Goal: Task Accomplishment & Management: Complete application form

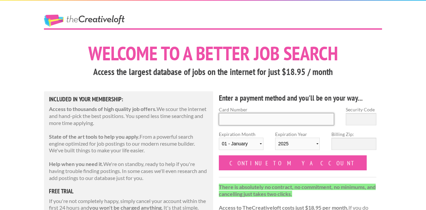
click at [275, 118] on input "Card Number" at bounding box center [276, 119] width 115 height 12
click at [300, 114] on input "Card Number" at bounding box center [276, 119] width 115 height 12
type input "4050 3711 1480 3170"
click at [372, 118] on input "Security Code" at bounding box center [361, 119] width 31 height 12
type input "166"
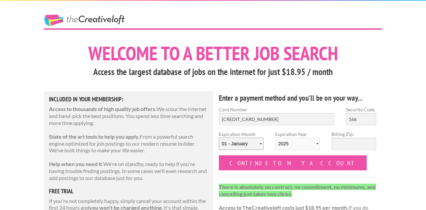
click at [254, 145] on select "01 - January 02 - February 03 - March 04 - April 05 - May 06 - June 07 - July 0…" at bounding box center [241, 144] width 45 height 12
select select "04"
click at [293, 146] on select "2025 2026 2027 2028 2029 2030 2031 2032 2033 2034" at bounding box center [297, 144] width 45 height 12
select select "2030"
click at [346, 145] on input "Billing Zip:" at bounding box center [354, 144] width 45 height 12
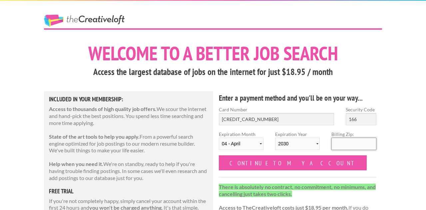
type input "77575"
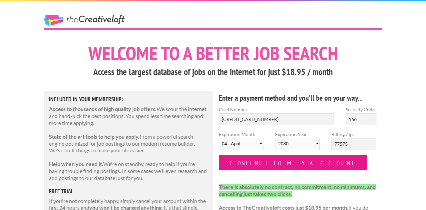
click at [271, 162] on input "Continue to my account" at bounding box center [293, 162] width 148 height 15
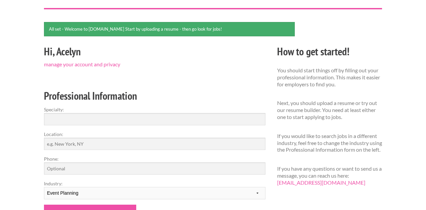
scroll to position [43, 0]
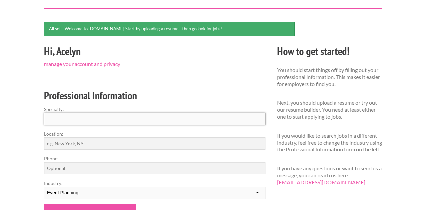
click at [177, 123] on input "Specialty:" at bounding box center [155, 119] width 222 height 12
click at [162, 140] on input "Location:" at bounding box center [155, 143] width 222 height 12
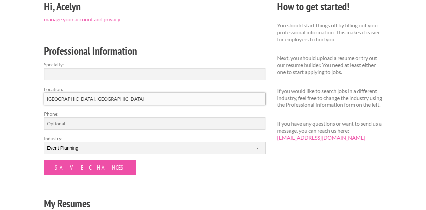
type input "Chicago, IL"
click at [105, 150] on select "--------- Fashion Interior Design Photography Event Planning Entertainment Musi…" at bounding box center [155, 148] width 222 height 12
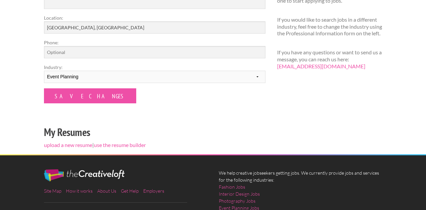
scroll to position [158, 0]
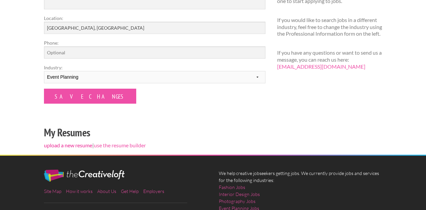
click at [78, 145] on link "upload a new resume" at bounding box center [68, 145] width 48 height 6
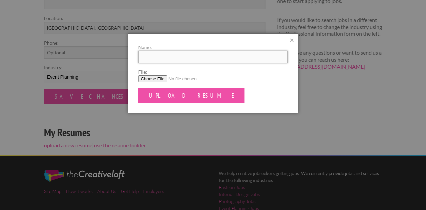
click at [164, 58] on input "Name:" at bounding box center [213, 57] width 150 height 12
type input "Acelyn Hudson"
click at [156, 78] on input "File:" at bounding box center [213, 78] width 150 height 7
type input "C:\fakepath\Acelyn Hudson Resume Aug.pdf"
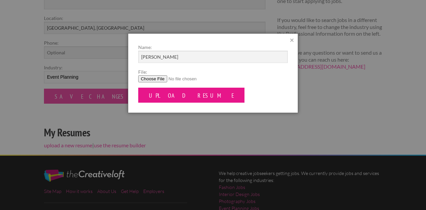
click at [166, 98] on input "Upload Resume" at bounding box center [191, 95] width 107 height 15
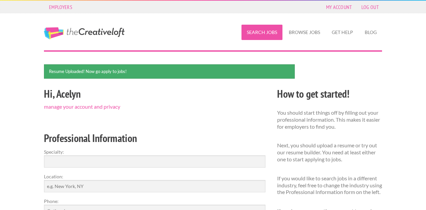
click at [269, 31] on link "Search Jobs" at bounding box center [262, 32] width 41 height 15
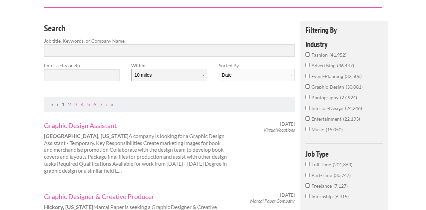
scroll to position [44, 0]
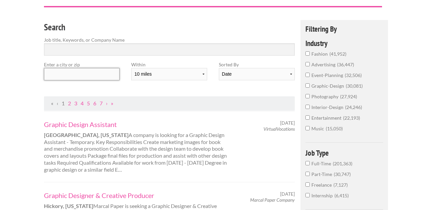
click at [98, 74] on input "text" at bounding box center [82, 74] width 76 height 12
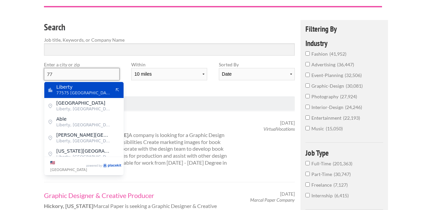
type input "7"
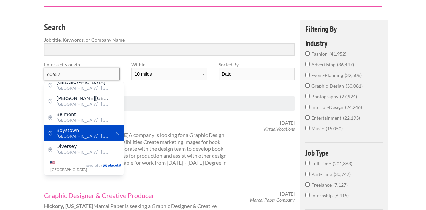
scroll to position [0, 0]
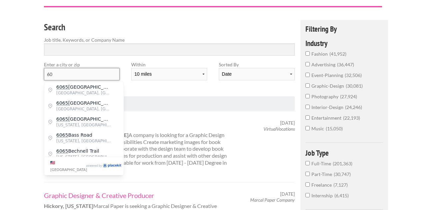
type input "6"
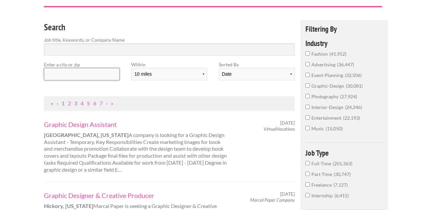
click at [91, 79] on input "text" at bounding box center [82, 74] width 76 height 12
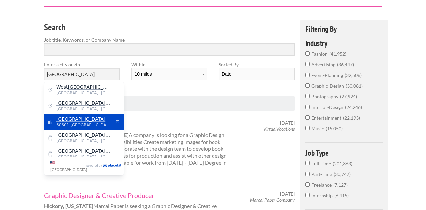
click at [85, 119] on span "[GEOGRAPHIC_DATA]" at bounding box center [83, 119] width 55 height 6
type input "[GEOGRAPHIC_DATA]"
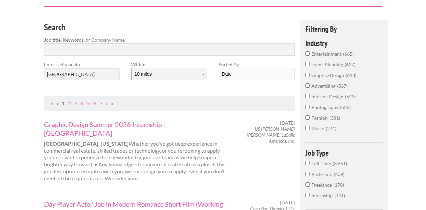
click at [168, 73] on select "10 miles 20 miles 50 miles 100 miles 200 miles 300 miles 400 miles 500 miles" at bounding box center [169, 74] width 76 height 12
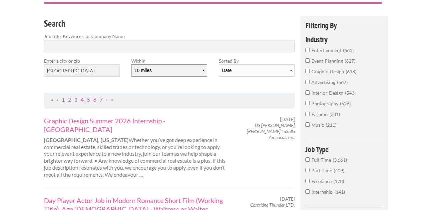
scroll to position [47, 0]
click at [308, 161] on input "Full-Time 3,661" at bounding box center [308, 160] width 4 height 4
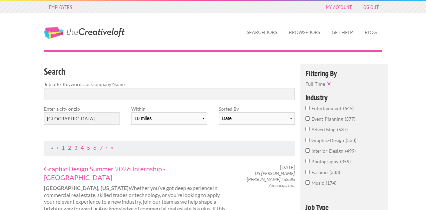
click at [308, 121] on input "event-planning 577" at bounding box center [308, 118] width 4 height 4
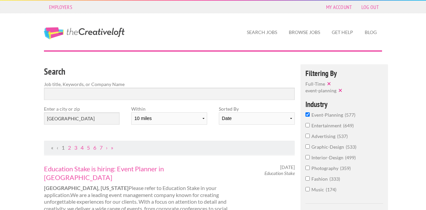
click at [307, 137] on input "advertising 537" at bounding box center [308, 136] width 4 height 4
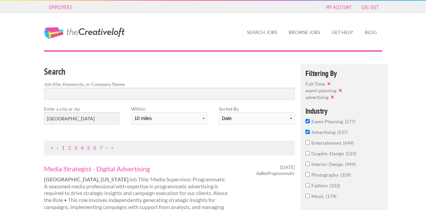
click at [308, 166] on input "interior-design 499" at bounding box center [308, 164] width 4 height 4
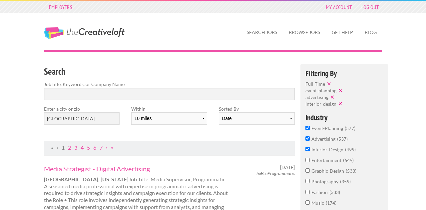
click at [309, 192] on input "fashion 333" at bounding box center [308, 192] width 4 height 4
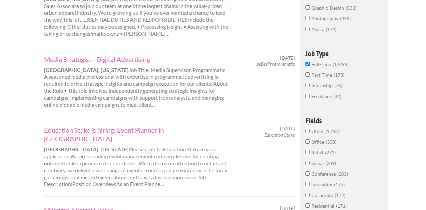
scroll to position [180, 0]
click at [132, 59] on link "Media Strategist - Digital Advertising" at bounding box center [136, 59] width 185 height 9
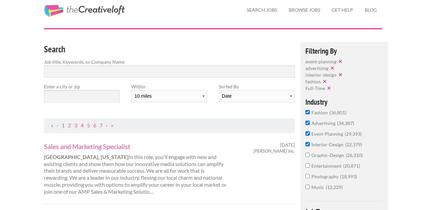
scroll to position [22, 0]
click at [93, 97] on input "text" at bounding box center [82, 97] width 76 height 12
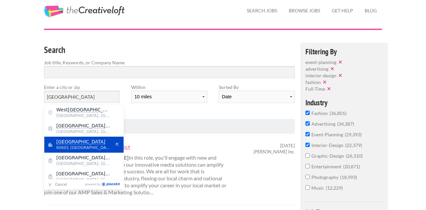
click at [101, 143] on span "Chicago" at bounding box center [83, 142] width 55 height 6
type input "Chicago"
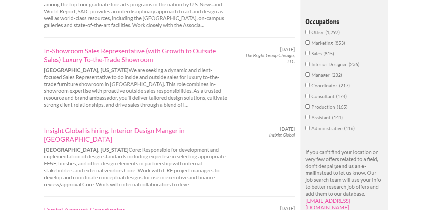
scroll to position [411, 0]
click at [150, 125] on link "Insight Global is hiring: Interior Design Manger in Chicago" at bounding box center [136, 133] width 185 height 17
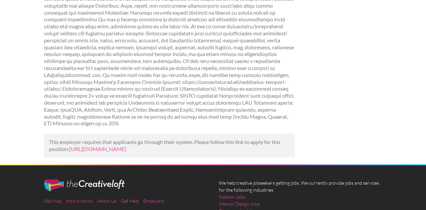
scroll to position [167, 0]
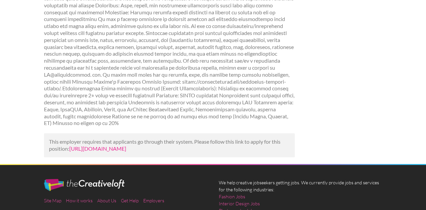
click at [126, 145] on link "[URL][DOMAIN_NAME]" at bounding box center [97, 148] width 57 height 6
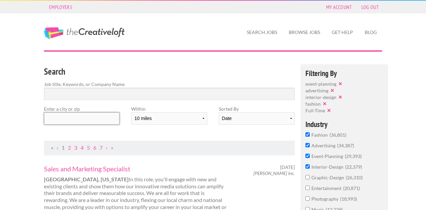
click at [94, 115] on input "text" at bounding box center [82, 118] width 76 height 12
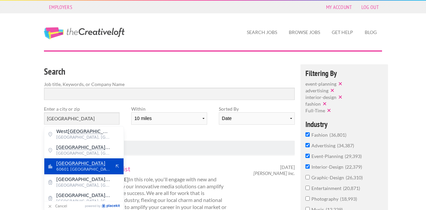
click at [80, 167] on span "60601 United States of America" at bounding box center [83, 169] width 55 height 6
type input "Chicago"
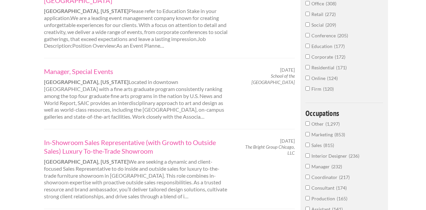
scroll to position [317, 0]
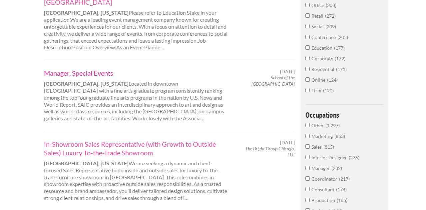
click at [83, 69] on link "Manager, Special Events" at bounding box center [136, 73] width 185 height 9
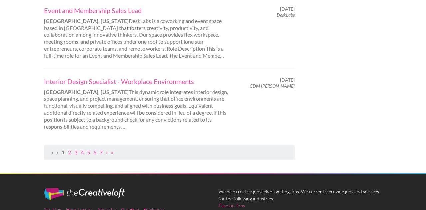
scroll to position [759, 0]
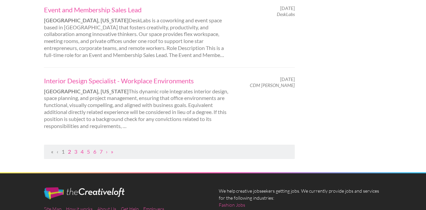
click at [69, 148] on link "2" at bounding box center [69, 151] width 3 height 6
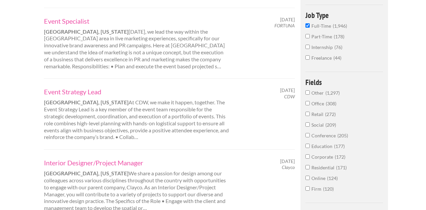
scroll to position [219, 0]
click at [66, 18] on link "Event Specialist" at bounding box center [136, 20] width 185 height 9
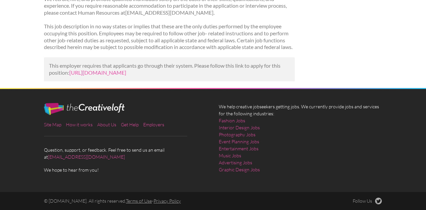
scroll to position [761, 0]
click at [95, 70] on link "https://www.linkedin.com/jobs/view/manager-special-events-at-school-of-the-art-…" at bounding box center [97, 72] width 57 height 6
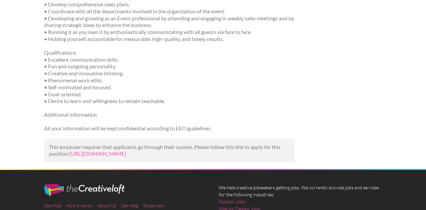
scroll to position [255, 0]
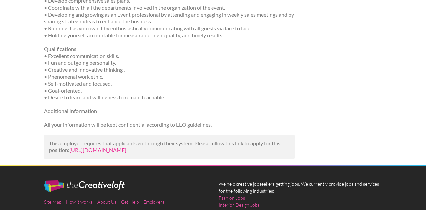
click at [126, 153] on link "[URL][DOMAIN_NAME]" at bounding box center [97, 150] width 57 height 6
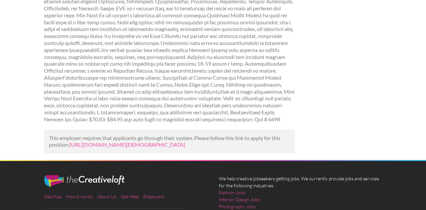
scroll to position [174, 0]
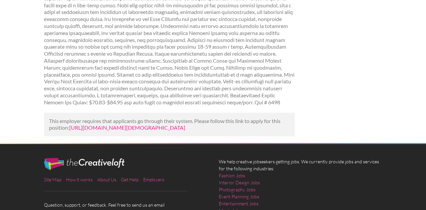
click at [185, 124] on link "[URL][DOMAIN_NAME][DEMOGRAPHIC_DATA]" at bounding box center [127, 127] width 116 height 6
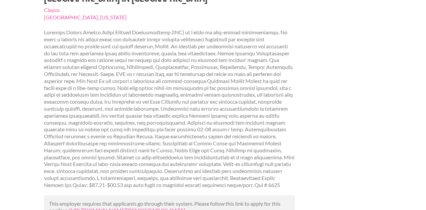
scroll to position [224, 0]
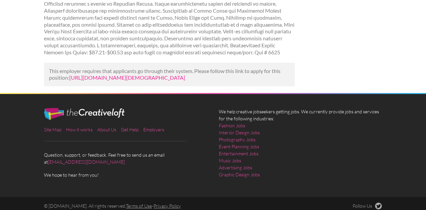
click at [153, 74] on link "[URL][DOMAIN_NAME][DEMOGRAPHIC_DATA]" at bounding box center [127, 77] width 116 height 6
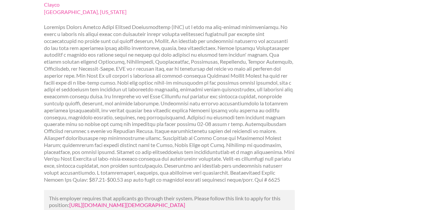
scroll to position [0, 0]
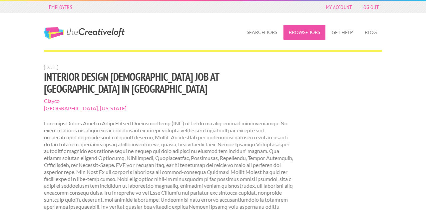
click at [306, 30] on link "Browse Jobs" at bounding box center [305, 32] width 42 height 15
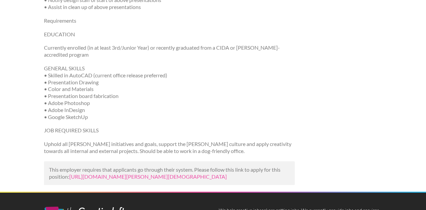
scroll to position [373, 0]
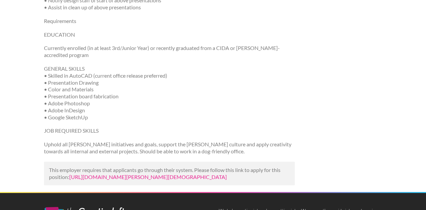
click at [108, 178] on link "https://www.ziprecruiter.com/c/The-Gettys-Group/Job/Interior-Design-Intern/-in-…" at bounding box center [148, 177] width 158 height 6
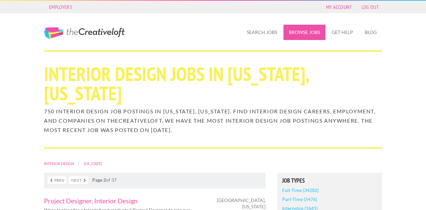
click at [290, 30] on link "Browse Jobs" at bounding box center [305, 32] width 42 height 15
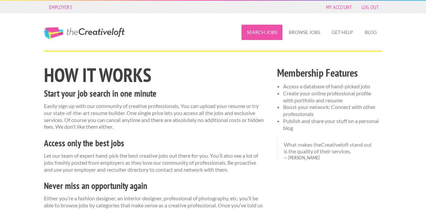
click at [257, 33] on link "Search Jobs" at bounding box center [262, 32] width 41 height 15
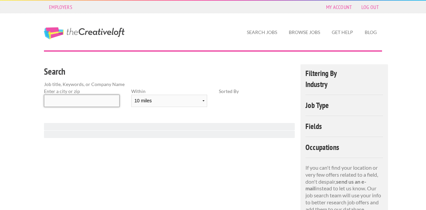
click at [94, 100] on input "text" at bounding box center [82, 101] width 76 height 12
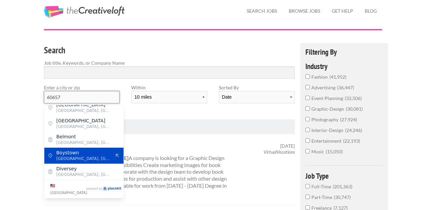
scroll to position [22, 0]
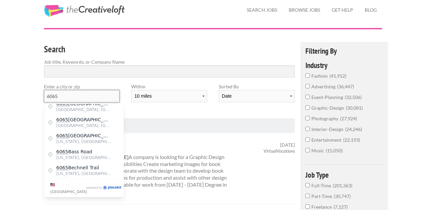
click at [83, 97] on input "6065" at bounding box center [82, 96] width 76 height 12
type input "6"
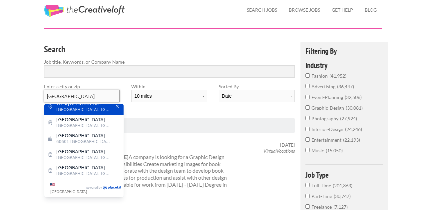
scroll to position [0, 0]
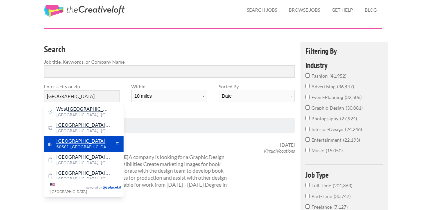
click at [71, 144] on span "60601 [GEOGRAPHIC_DATA]" at bounding box center [83, 147] width 55 height 6
type input "[GEOGRAPHIC_DATA]"
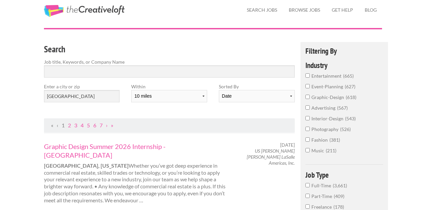
click at [308, 86] on input "event-planning 627" at bounding box center [308, 86] width 4 height 4
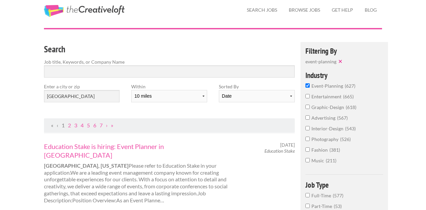
click at [308, 149] on input "fashion 381" at bounding box center [308, 149] width 4 height 4
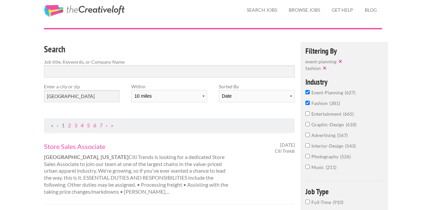
click at [309, 145] on input "interior-design 543" at bounding box center [308, 145] width 4 height 4
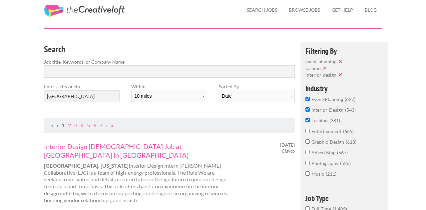
click at [309, 153] on input "advertising 567" at bounding box center [308, 152] width 4 height 4
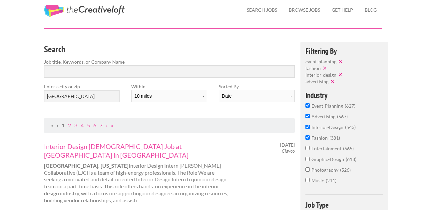
click at [307, 161] on input "graphic-design 618" at bounding box center [308, 159] width 4 height 4
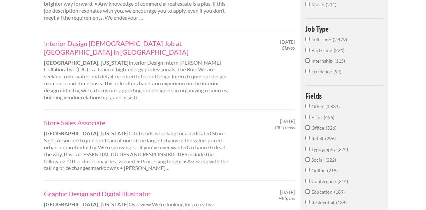
scroll to position [206, 0]
click at [307, 40] on input "Full-Time 2,479" at bounding box center [308, 38] width 4 height 4
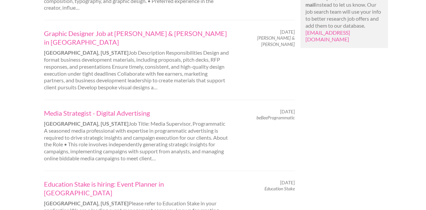
scroll to position [586, 0]
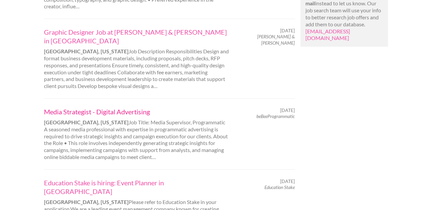
click at [116, 107] on link "Media Strategist - Digital Advertising" at bounding box center [136, 111] width 185 height 9
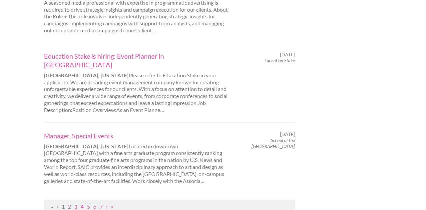
scroll to position [712, 0]
click at [70, 204] on link "2" at bounding box center [69, 207] width 3 height 6
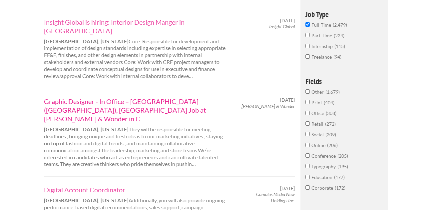
scroll to position [227, 0]
click at [124, 97] on link "Graphic Designer - In Office – Chicago (Lakeview), IL Job at Alice & Wonder in C" at bounding box center [136, 110] width 185 height 26
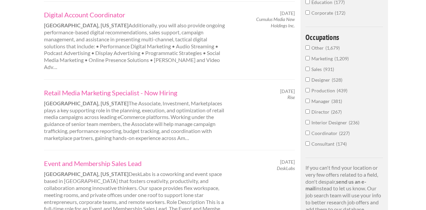
scroll to position [402, 0]
click at [94, 88] on link "Retail Media Marketing Specialist - Now Hiring" at bounding box center [136, 92] width 185 height 9
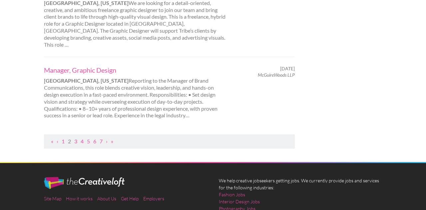
scroll to position [828, 0]
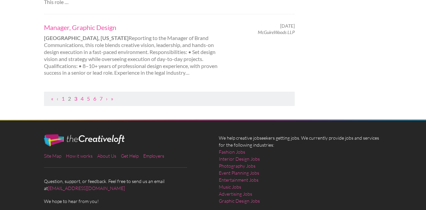
click at [76, 95] on link "3" at bounding box center [75, 98] width 3 height 6
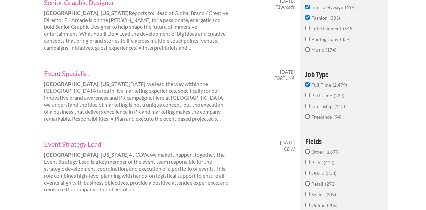
scroll to position [167, 0]
click at [69, 72] on link "Event Specialist" at bounding box center [136, 72] width 185 height 9
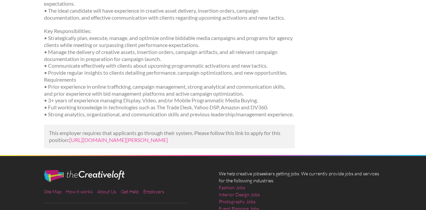
scroll to position [157, 0]
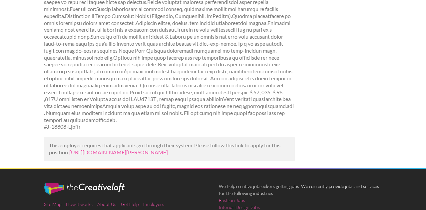
scroll to position [236, 0]
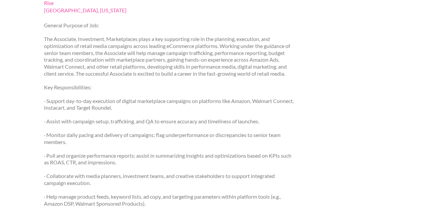
scroll to position [97, 0]
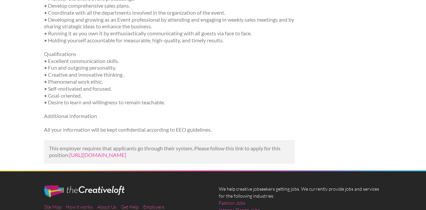
scroll to position [250, 0]
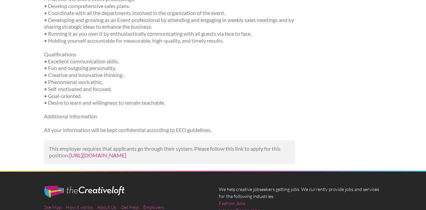
click at [95, 155] on link "[URL][DOMAIN_NAME]" at bounding box center [97, 155] width 57 height 6
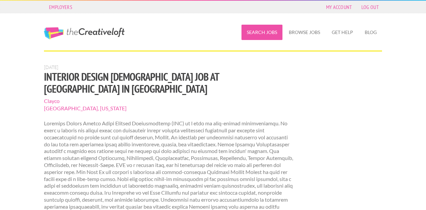
click at [263, 33] on link "Search Jobs" at bounding box center [262, 32] width 41 height 15
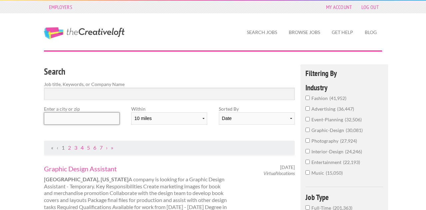
click at [76, 121] on input "text" at bounding box center [82, 118] width 76 height 12
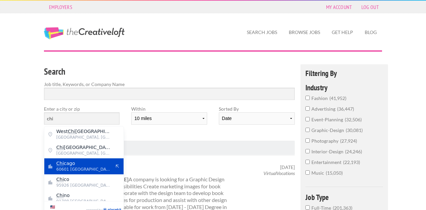
click at [80, 162] on span "Chi cago" at bounding box center [83, 163] width 55 height 6
type input "Chicago"
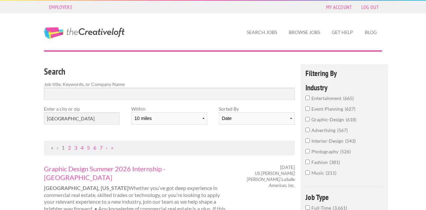
click at [309, 109] on input "event-planning 627" at bounding box center [308, 108] width 4 height 4
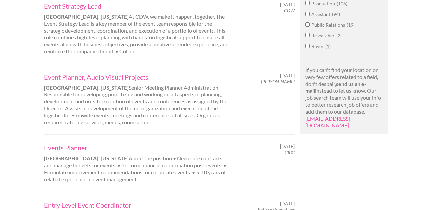
scroll to position [456, 0]
click at [101, 72] on link "Event Planner, Audio Visual Projects" at bounding box center [136, 76] width 185 height 9
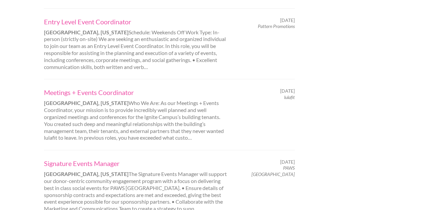
scroll to position [638, 0]
click at [76, 18] on link "Entry Level Event Coordinator" at bounding box center [136, 22] width 185 height 9
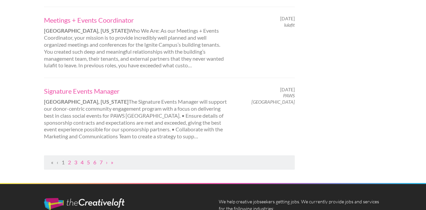
scroll to position [709, 0]
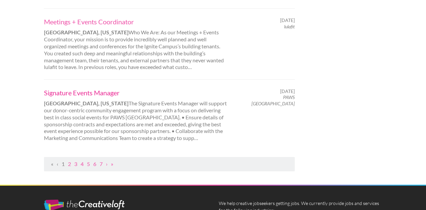
click at [97, 88] on link "Signature Events Manager" at bounding box center [136, 92] width 185 height 9
click at [70, 161] on link "2" at bounding box center [69, 164] width 3 height 6
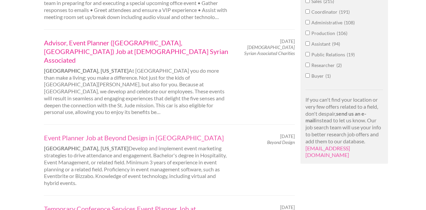
scroll to position [425, 0]
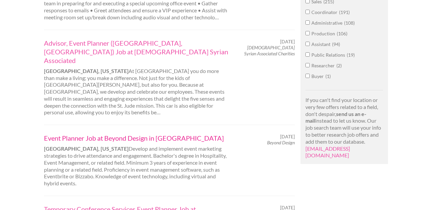
click at [111, 134] on link "Event Planner Job at Beyond Design in Chicago" at bounding box center [136, 138] width 185 height 9
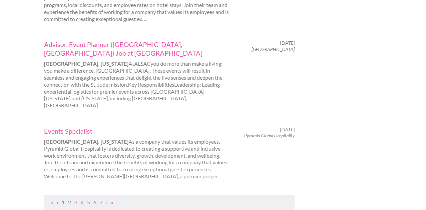
scroll to position [751, 0]
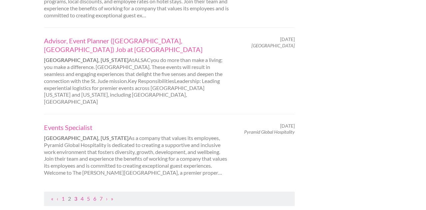
click at [77, 195] on link "3" at bounding box center [75, 198] width 3 height 6
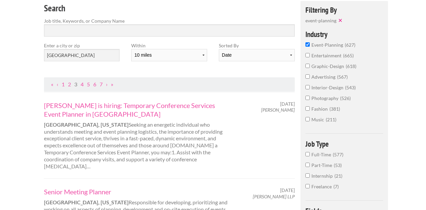
scroll to position [62, 0]
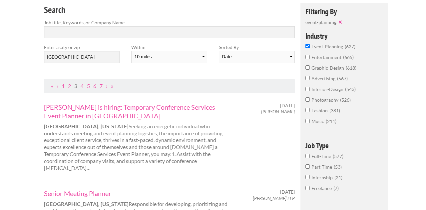
click at [308, 109] on input "fashion 381" at bounding box center [308, 110] width 4 height 4
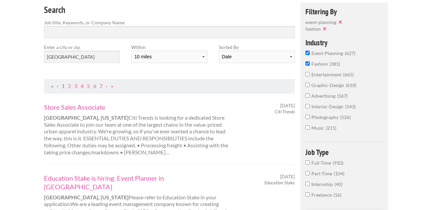
click at [307, 51] on input "event-planning 627" at bounding box center [308, 53] width 4 height 4
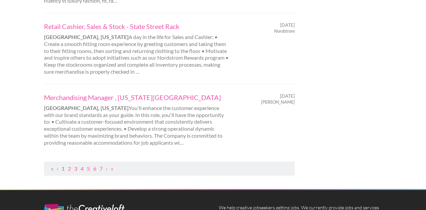
scroll to position [726, 0]
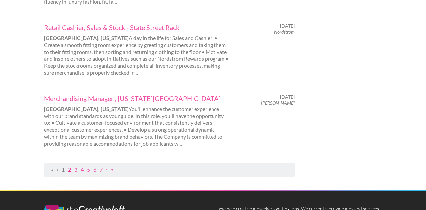
click at [69, 166] on link "2" at bounding box center [69, 169] width 3 height 6
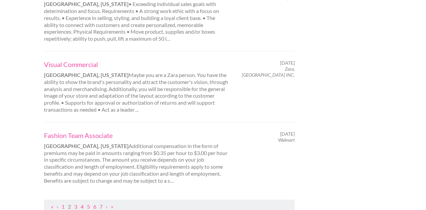
scroll to position [711, 0]
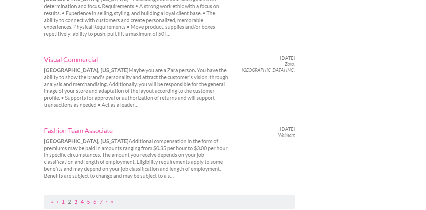
click at [77, 198] on link "3" at bounding box center [75, 201] width 3 height 6
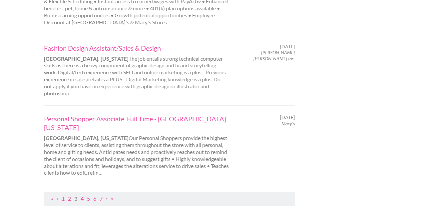
scroll to position [733, 0]
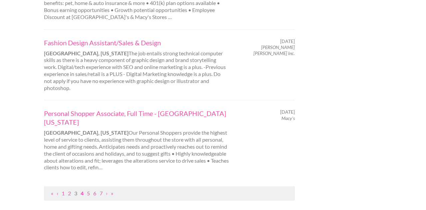
click at [82, 190] on link "4" at bounding box center [82, 193] width 3 height 6
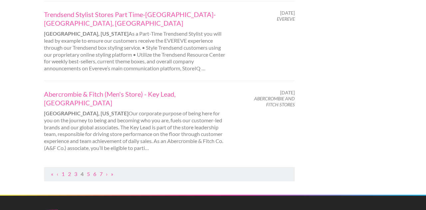
scroll to position [741, 0]
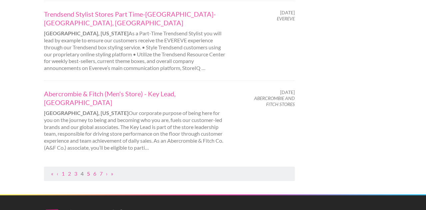
click at [88, 170] on link "5" at bounding box center [88, 173] width 3 height 6
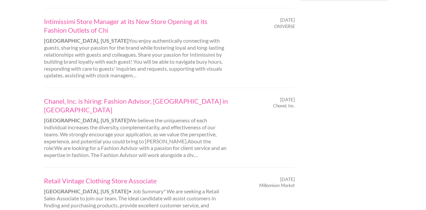
scroll to position [598, 0]
click at [128, 97] on link "Chanel, Inc. is hiring: Fashion Advisor, Chicago in Chicago" at bounding box center [136, 105] width 185 height 17
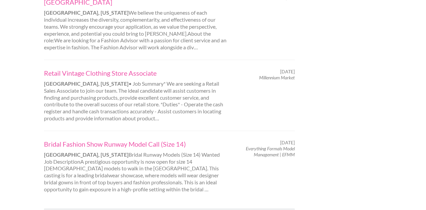
scroll to position [708, 0]
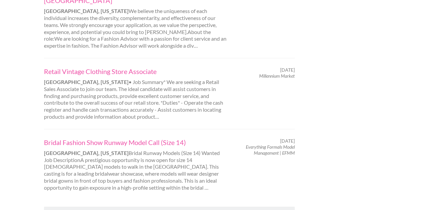
click at [89, 210] on link "6" at bounding box center [88, 213] width 3 height 6
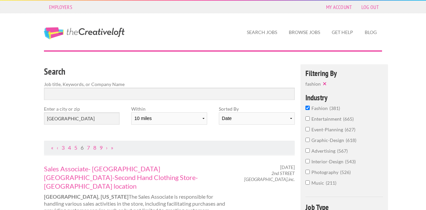
click at [308, 150] on input "advertising 567" at bounding box center [308, 150] width 4 height 4
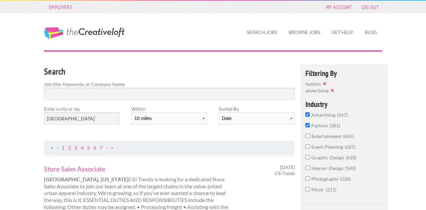
click at [309, 126] on input "fashion 381" at bounding box center [308, 125] width 4 height 4
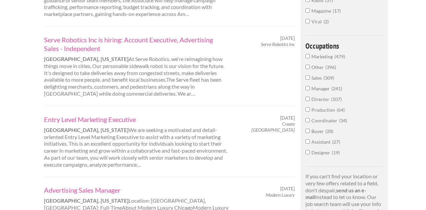
scroll to position [357, 0]
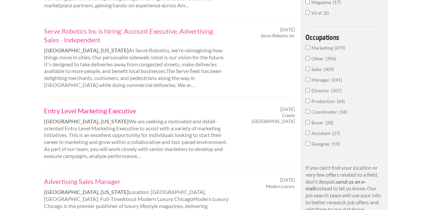
click at [101, 106] on link "Entry Level Marketing Executive" at bounding box center [136, 110] width 185 height 9
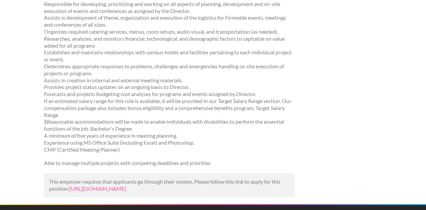
scroll to position [125, 0]
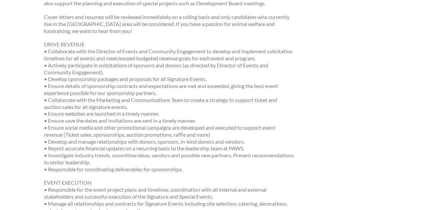
scroll to position [194, 0]
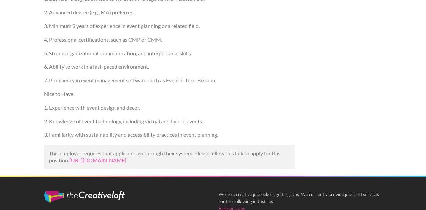
scroll to position [238, 0]
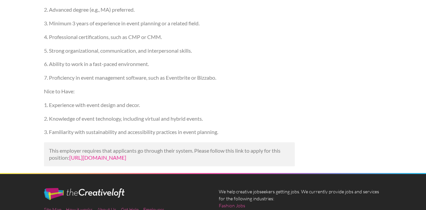
click at [105, 157] on link "https://www.mediabistro.com/jobs/1537047174-event-planner-job-at-beyond-design-…" at bounding box center [97, 157] width 57 height 6
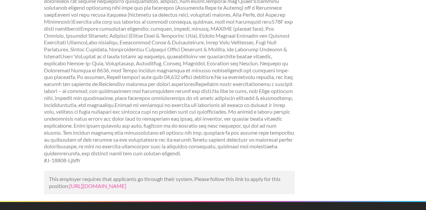
scroll to position [344, 0]
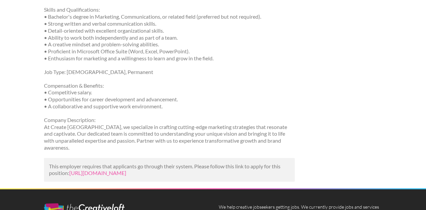
scroll to position [218, 0]
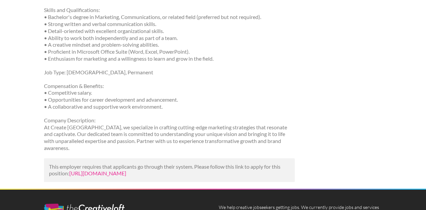
click at [110, 175] on link "[URL][DOMAIN_NAME]" at bounding box center [97, 173] width 57 height 6
